Goal: Information Seeking & Learning: Understand process/instructions

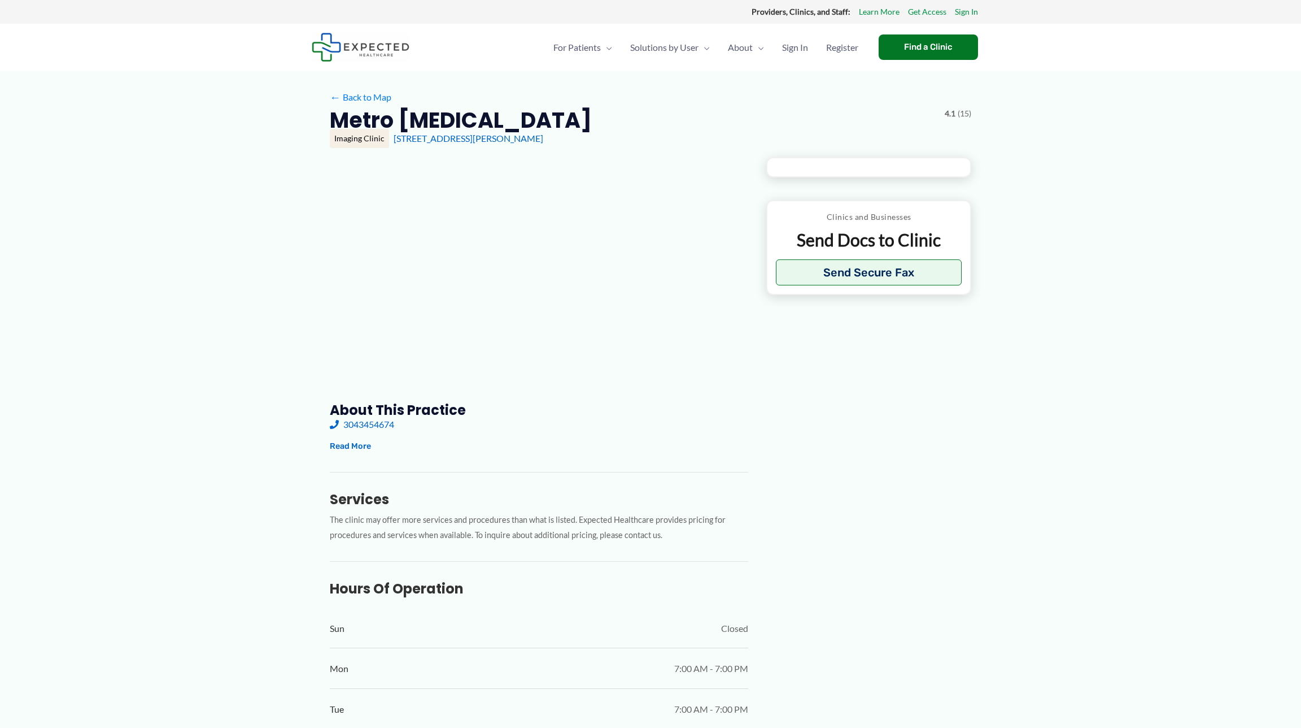
type input "*********"
type input "**********"
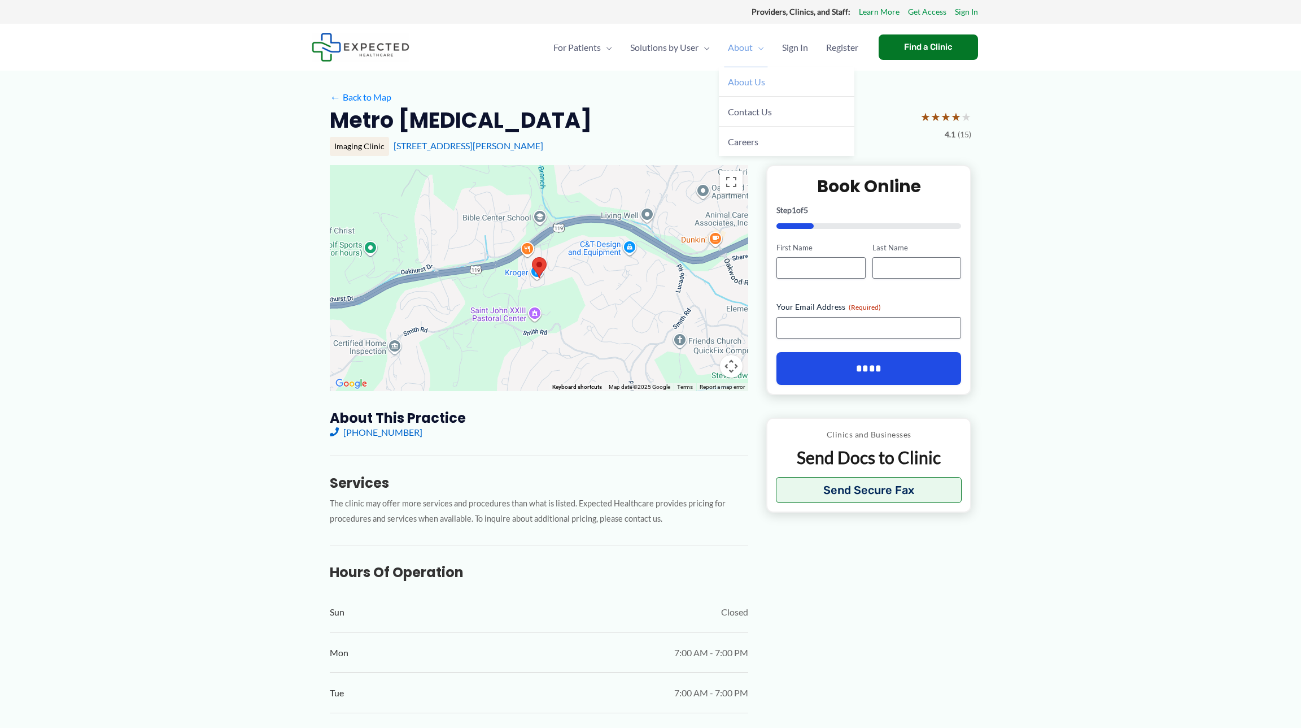
click at [749, 79] on span "About Us" at bounding box center [746, 81] width 37 height 11
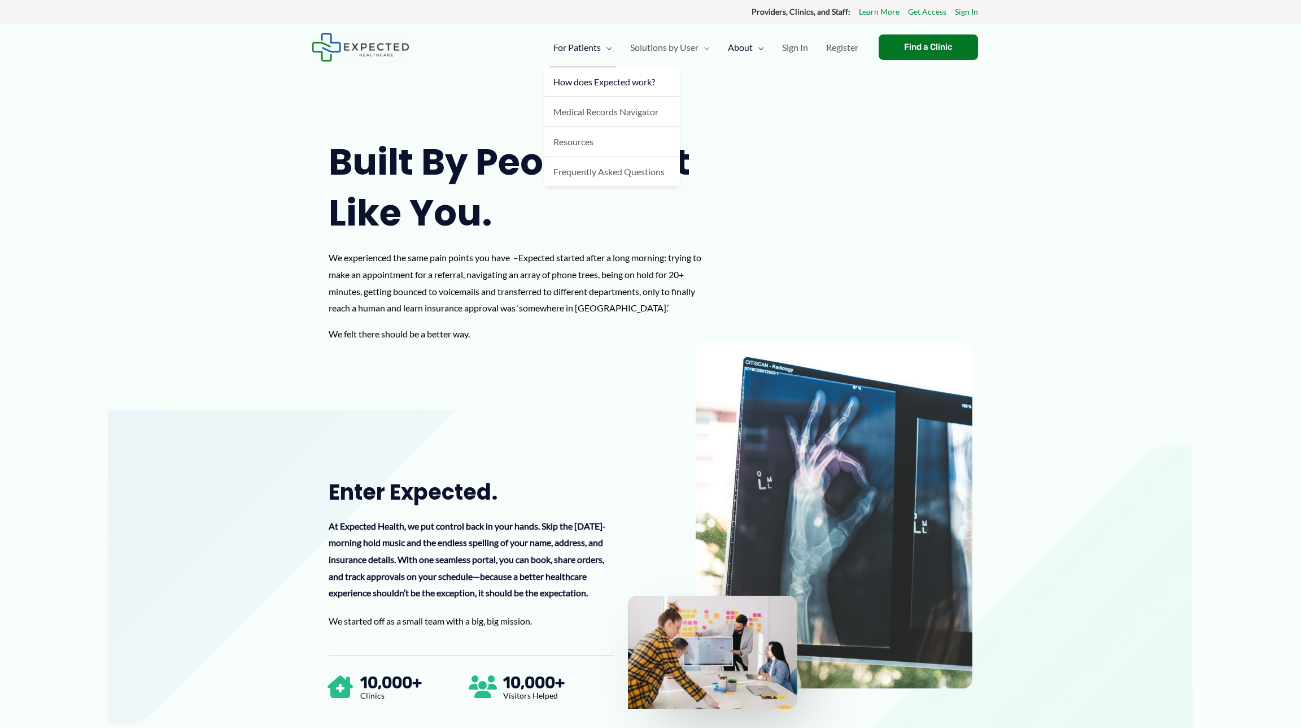
click at [598, 85] on span "How does Expected work?" at bounding box center [605, 81] width 102 height 11
